Goal: Task Accomplishment & Management: Use online tool/utility

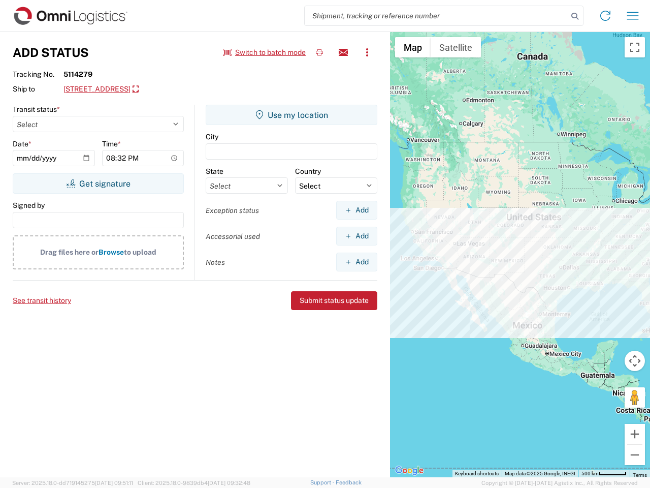
click at [436, 16] on input "search" at bounding box center [436, 15] width 263 height 19
click at [575, 16] on icon at bounding box center [575, 16] width 14 height 14
click at [606, 16] on icon at bounding box center [606, 16] width 16 height 16
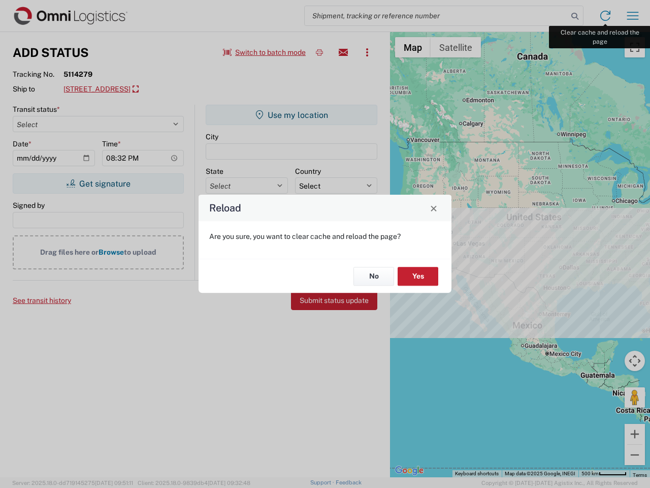
click at [633, 16] on div "Reload Are you sure, you want to clear cache and reload the page? No Yes" at bounding box center [325, 244] width 650 height 488
click at [265, 52] on div "Reload Are you sure, you want to clear cache and reload the page? No Yes" at bounding box center [325, 244] width 650 height 488
click at [320, 52] on div "Reload Are you sure, you want to clear cache and reload the page? No Yes" at bounding box center [325, 244] width 650 height 488
click at [343, 52] on div "Reload Are you sure, you want to clear cache and reload the page? No Yes" at bounding box center [325, 244] width 650 height 488
click at [367, 52] on div "Reload Are you sure, you want to clear cache and reload the page? No Yes" at bounding box center [325, 244] width 650 height 488
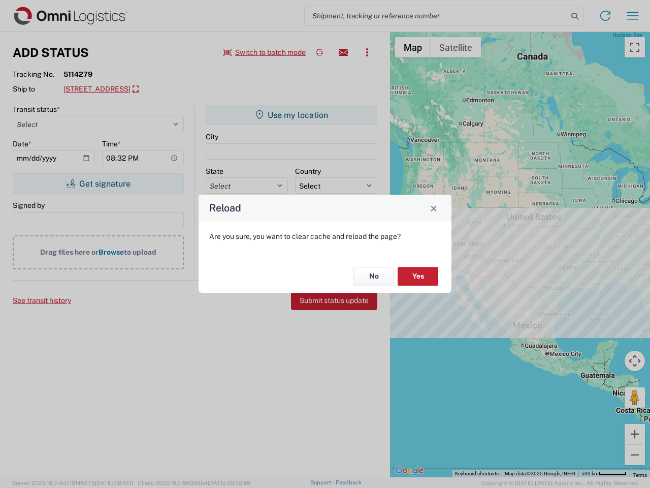
click at [155, 89] on div "Reload Are you sure, you want to clear cache and reload the page? No Yes" at bounding box center [325, 244] width 650 height 488
click at [98, 183] on div "Reload Are you sure, you want to clear cache and reload the page? No Yes" at bounding box center [325, 244] width 650 height 488
